Goal: Transaction & Acquisition: Purchase product/service

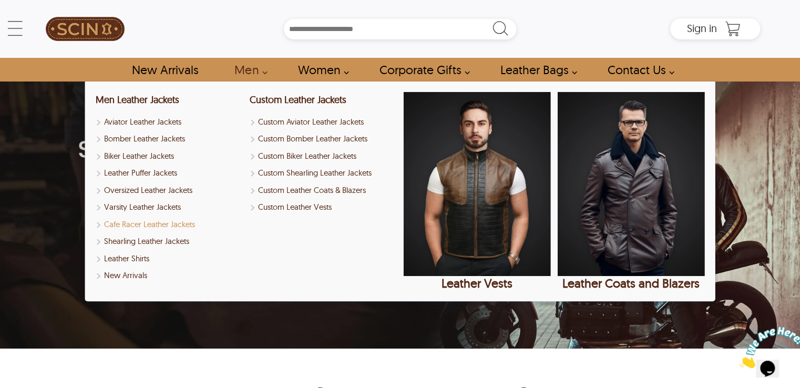
click at [149, 229] on link "Cafe Racer Leather Jackets" at bounding box center [168, 225] width 147 height 12
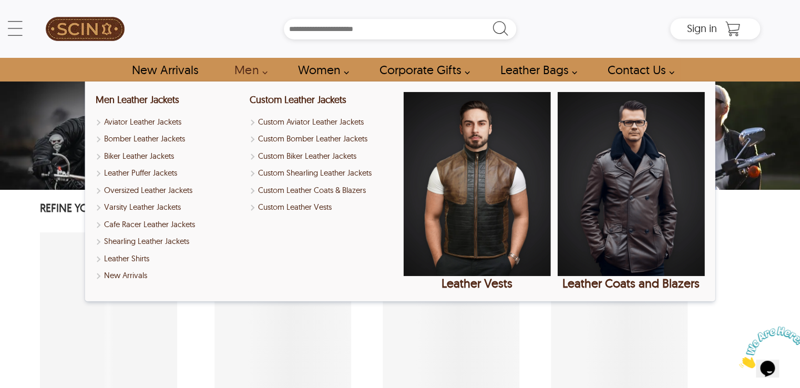
select select "********"
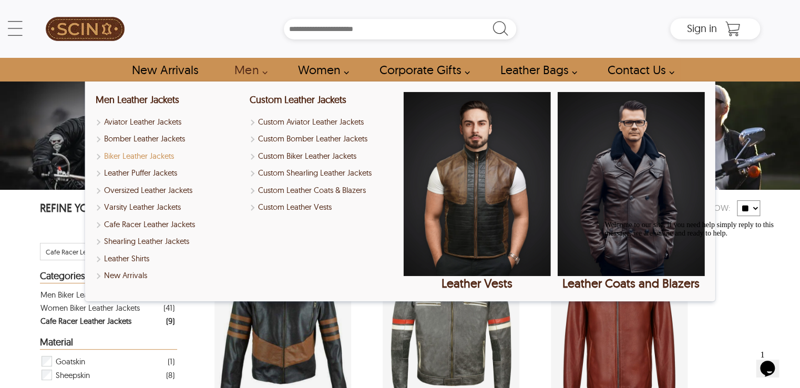
click at [158, 154] on link "Biker Leather Jackets" at bounding box center [168, 156] width 147 height 12
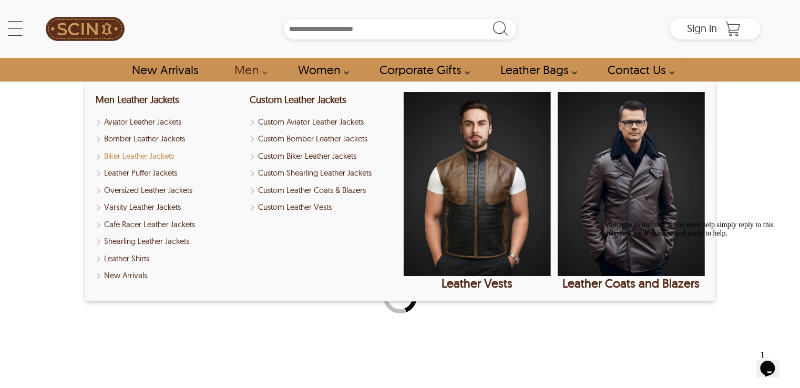
select select "********"
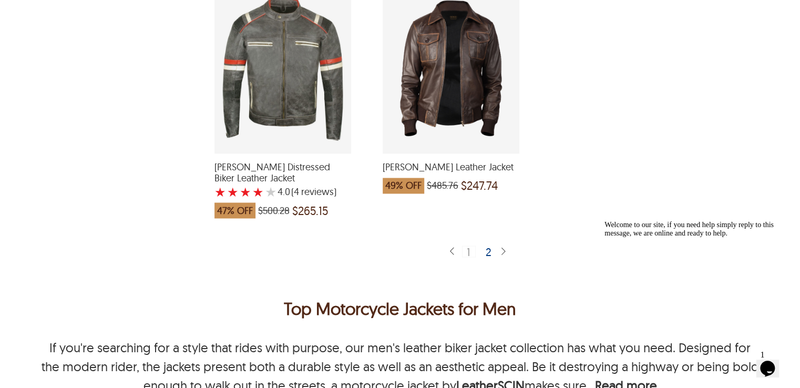
scroll to position [2839, 0]
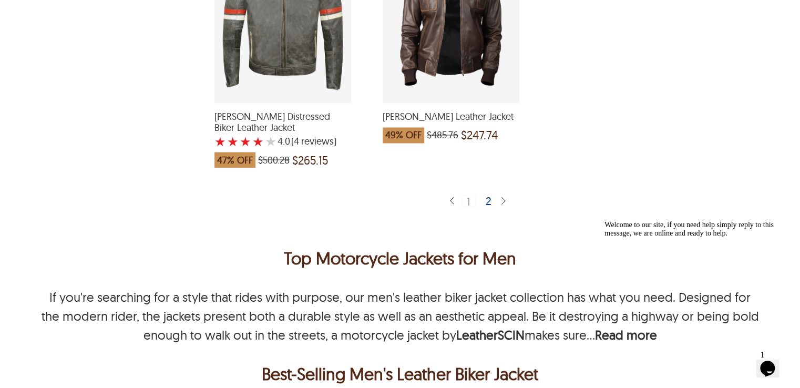
click at [487, 200] on div "2" at bounding box center [488, 200] width 15 height 11
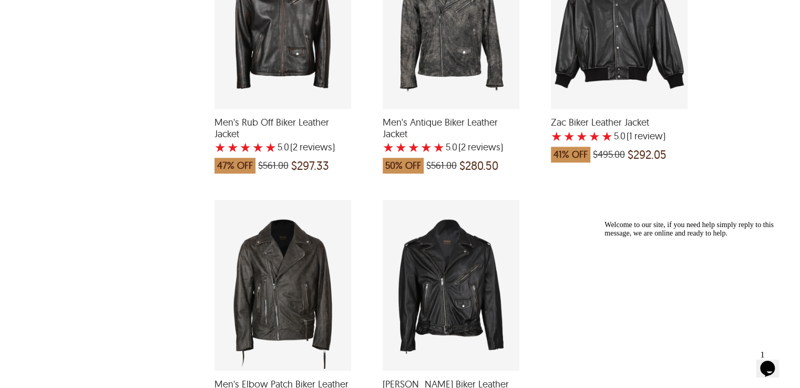
scroll to position [2681, 0]
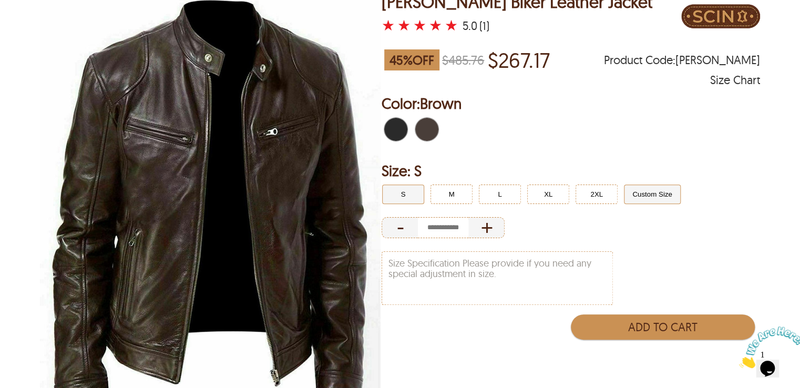
click at [661, 191] on button "Custom Size" at bounding box center [652, 194] width 57 height 19
click at [400, 194] on button "S" at bounding box center [403, 194] width 42 height 19
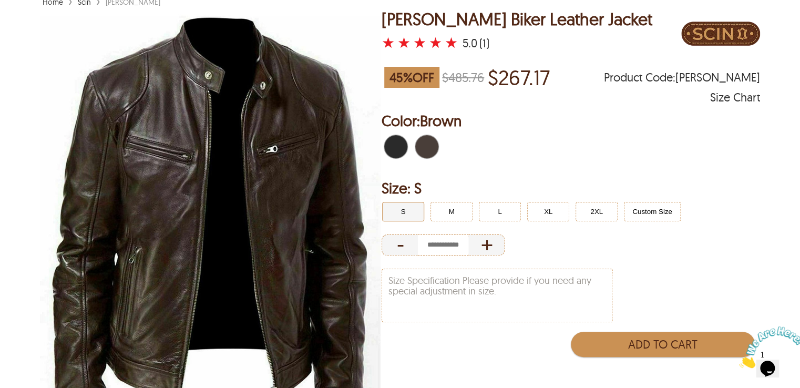
scroll to position [53, 0]
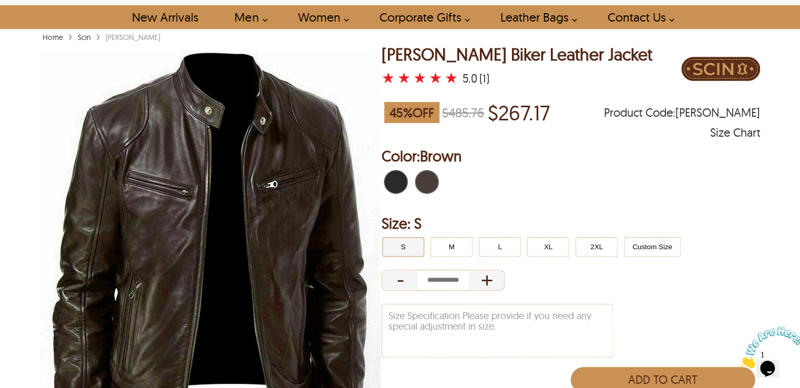
click at [750, 132] on div "Size Chart" at bounding box center [735, 132] width 50 height 11
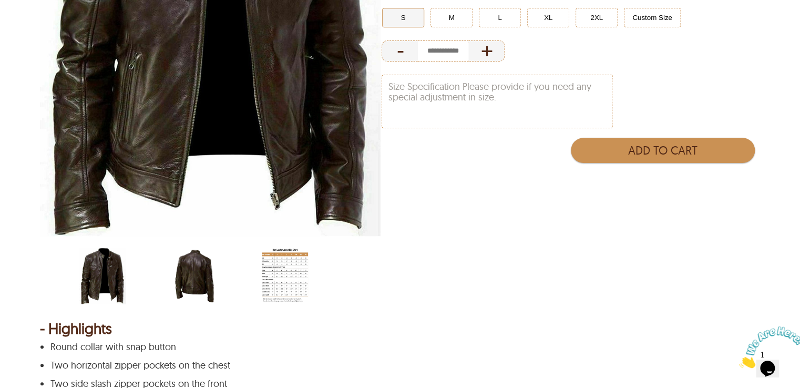
scroll to position [78, 0]
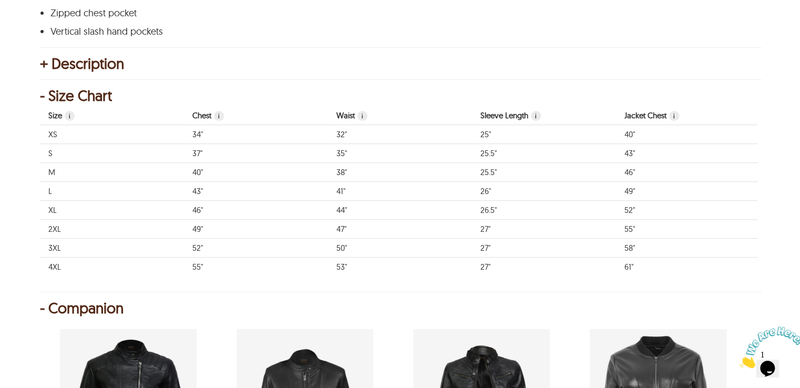
scroll to position [631, 0]
